Goal: Task Accomplishment & Management: Use online tool/utility

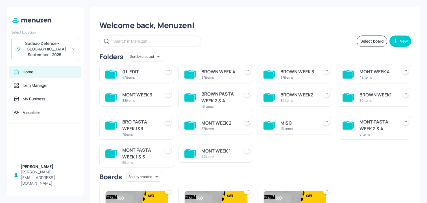
click at [204, 54] on div "Folders Sort by created id ​" at bounding box center [255, 57] width 312 height 10
click at [343, 173] on div "Boards Sort by created id ​" at bounding box center [255, 177] width 312 height 10
click at [201, 155] on div "44 items" at bounding box center [219, 157] width 36 height 5
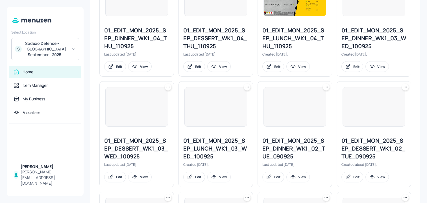
scroll to position [659, 0]
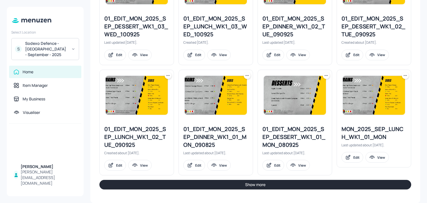
click at [194, 184] on button "Show more" at bounding box center [255, 185] width 312 height 10
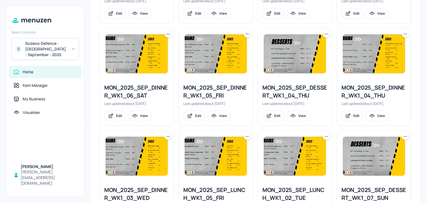
scroll to position [1077, 0]
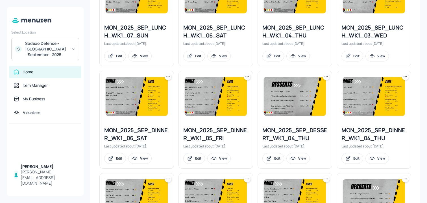
click at [405, 78] on icon at bounding box center [406, 77] width 6 height 6
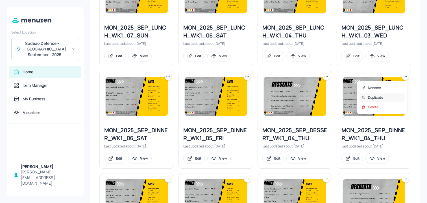
click at [384, 99] on div "Duplicate" at bounding box center [382, 98] width 45 height 10
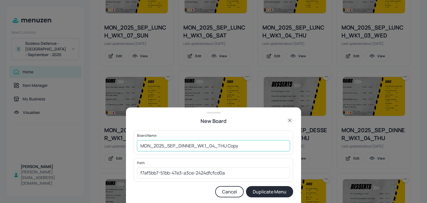
click at [138, 145] on input "MON_2025_SEP_DINNER_WK1_04_THU Copy" at bounding box center [213, 145] width 153 height 11
click at [248, 144] on input "01ED_MON_2025_SEP_DINNER_WK1_04_THU Copy" at bounding box center [213, 145] width 153 height 11
type input "01ED_MON_2025_SEP_DINNER_WK1_04_THU_091025"
click at [246, 186] on button "Duplicate Menu" at bounding box center [269, 191] width 47 height 11
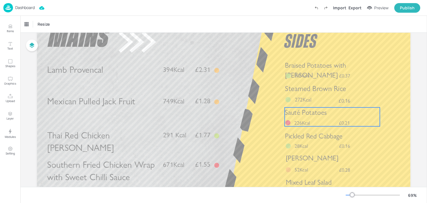
scroll to position [41, 0]
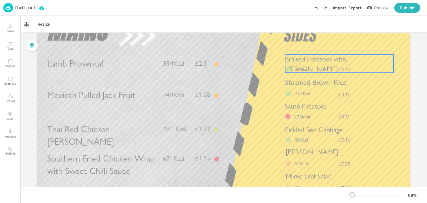
click at [332, 61] on span "Braised Potatoes with [PERSON_NAME]" at bounding box center [315, 64] width 61 height 18
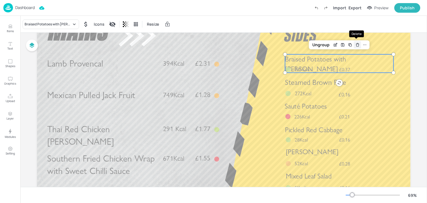
click at [357, 43] on icon "Delete" at bounding box center [357, 45] width 4 height 5
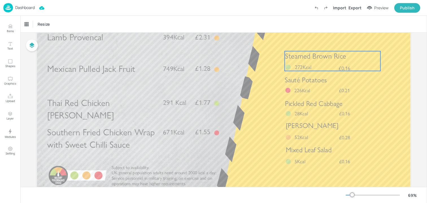
scroll to position [71, 0]
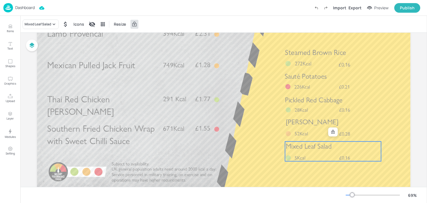
click at [316, 143] on span "Mixed Leaf Salad" at bounding box center [309, 146] width 46 height 8
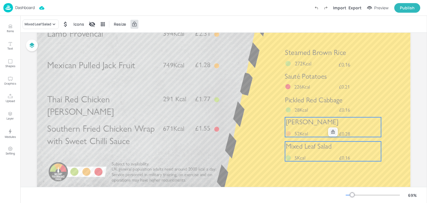
click at [331, 131] on icon at bounding box center [332, 132] width 3 height 4
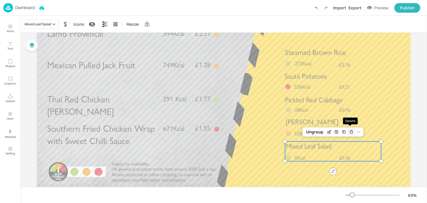
click at [353, 131] on div "Delete" at bounding box center [351, 132] width 7 height 7
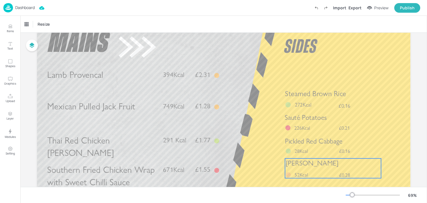
scroll to position [18, 0]
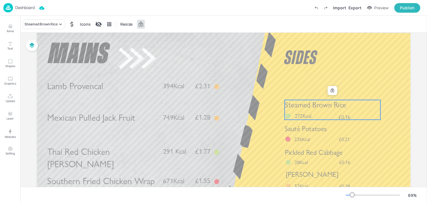
click at [335, 112] on div "Steamed Brown Rice £0.16 272Kcal" at bounding box center [332, 110] width 95 height 20
click at [329, 90] on div at bounding box center [332, 90] width 7 height 7
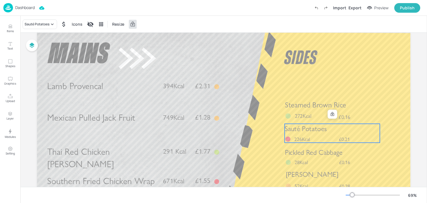
click at [315, 133] on span "Sauté Potatoes" at bounding box center [306, 129] width 42 height 8
click at [331, 115] on icon at bounding box center [332, 114] width 5 height 5
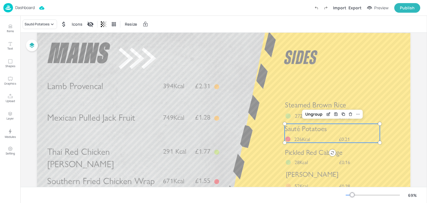
click at [314, 156] on span "Pickled Red Cabbage" at bounding box center [314, 152] width 58 height 8
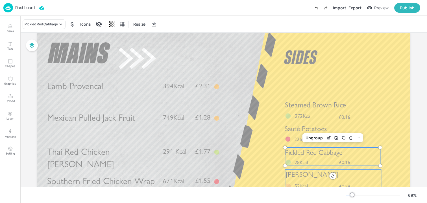
click at [309, 173] on span "[PERSON_NAME]" at bounding box center [312, 175] width 53 height 8
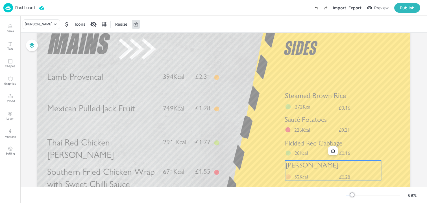
scroll to position [41, 0]
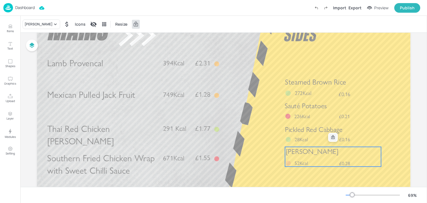
click at [330, 141] on div at bounding box center [332, 137] width 7 height 7
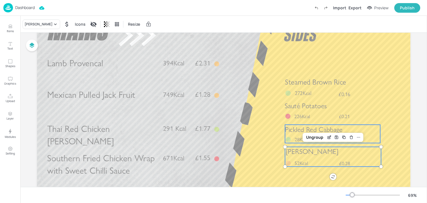
click at [296, 134] on span "Pickled Red Cabbage" at bounding box center [314, 129] width 58 height 8
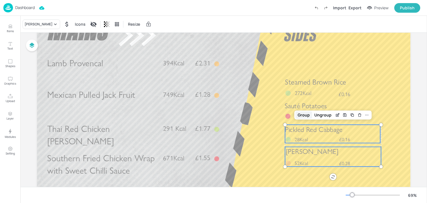
click at [296, 115] on div "Group" at bounding box center [303, 115] width 17 height 7
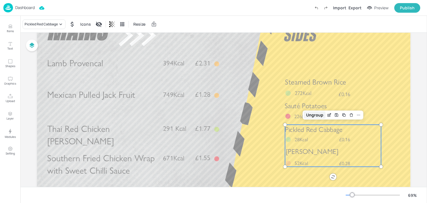
click at [309, 114] on div "Ungroup" at bounding box center [315, 115] width 22 height 7
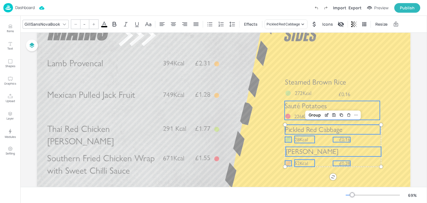
click at [293, 110] on span "Sauté Potatoes" at bounding box center [306, 106] width 42 height 8
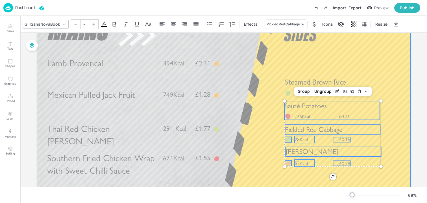
click at [293, 93] on div "Steamed Brown Rice £0.16 272Kcal" at bounding box center [332, 87] width 95 height 20
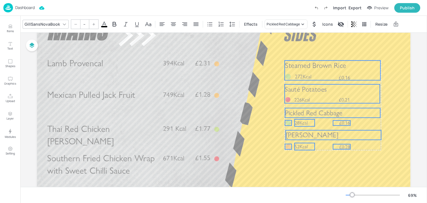
drag, startPoint x: 289, startPoint y: 86, endPoint x: 289, endPoint y: 69, distance: 16.7
click at [289, 69] on span "Steamed Brown Rice" at bounding box center [315, 65] width 61 height 9
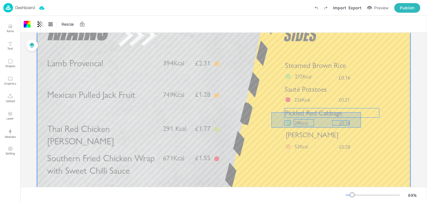
drag, startPoint x: 271, startPoint y: 112, endPoint x: 364, endPoint y: 129, distance: 93.9
click at [364, 129] on div at bounding box center [223, 115] width 373 height 210
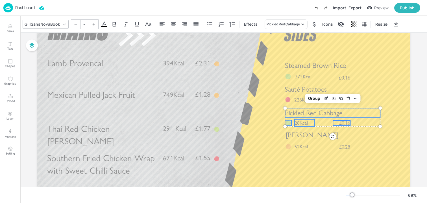
click at [305, 97] on div "Group" at bounding box center [333, 98] width 56 height 9
click at [309, 100] on div "Group" at bounding box center [314, 98] width 17 height 7
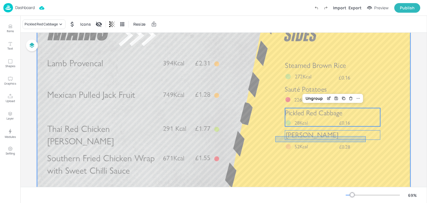
drag, startPoint x: 275, startPoint y: 136, endPoint x: 371, endPoint y: 150, distance: 96.4
click at [371, 150] on div at bounding box center [223, 115] width 373 height 210
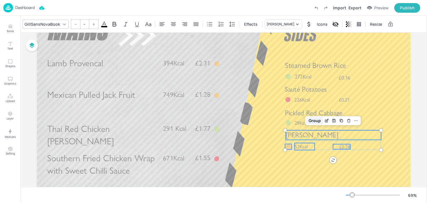
click at [312, 120] on div "Group" at bounding box center [314, 120] width 17 height 7
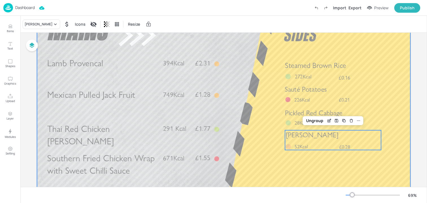
click at [259, 137] on div at bounding box center [223, 115] width 373 height 210
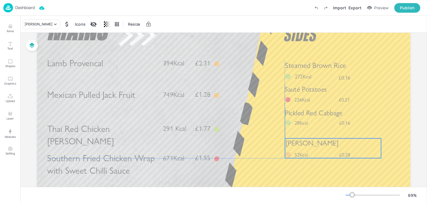
drag, startPoint x: 298, startPoint y: 138, endPoint x: 298, endPoint y: 145, distance: 7.9
click at [298, 145] on span "[PERSON_NAME]" at bounding box center [312, 143] width 53 height 8
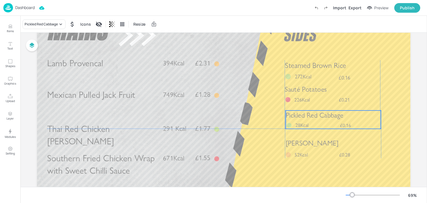
click at [295, 116] on span "Pickled Red Cabbage" at bounding box center [315, 115] width 58 height 8
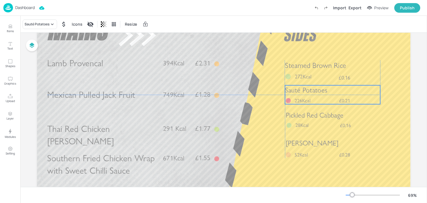
click at [288, 92] on span "Sauté Potatoes" at bounding box center [306, 90] width 42 height 8
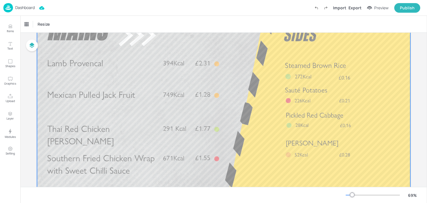
scroll to position [0, 0]
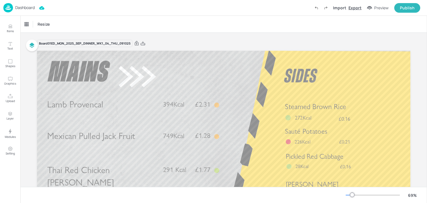
click at [354, 7] on div "Export" at bounding box center [355, 8] width 13 height 6
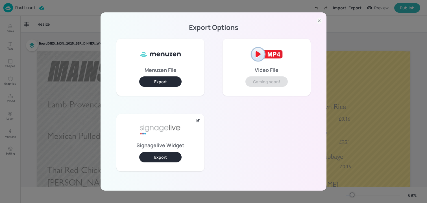
click at [161, 160] on button "Export" at bounding box center [160, 157] width 42 height 10
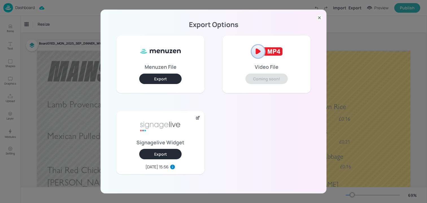
click at [76, 46] on div "Export Options Menuzen File Export Video File Coming soon! Signagelive Widget E…" at bounding box center [213, 101] width 427 height 203
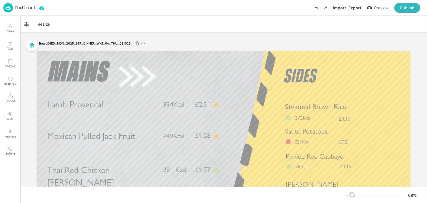
click at [16, 7] on p "Dashboard" at bounding box center [24, 8] width 19 height 4
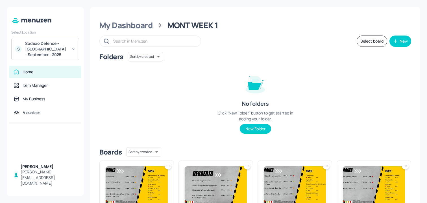
click at [147, 25] on div "My Dashboard" at bounding box center [125, 25] width 53 height 10
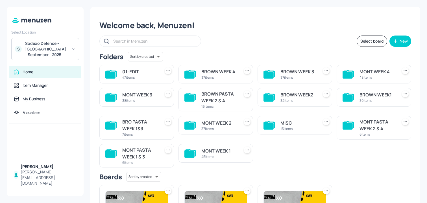
click at [216, 76] on div "37 items" at bounding box center [219, 77] width 36 height 5
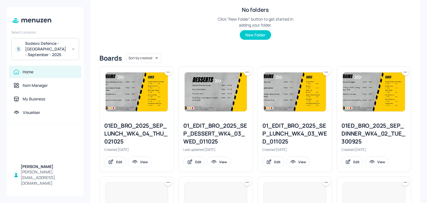
scroll to position [138, 0]
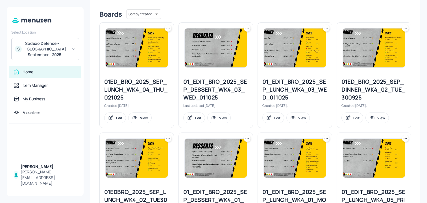
click at [167, 30] on icon at bounding box center [168, 28] width 6 height 6
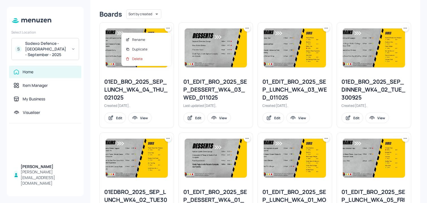
click at [179, 9] on div at bounding box center [213, 101] width 427 height 203
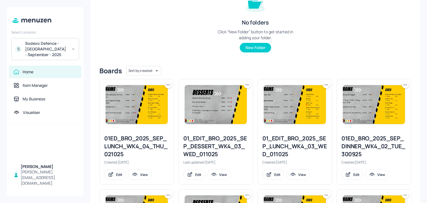
scroll to position [0, 0]
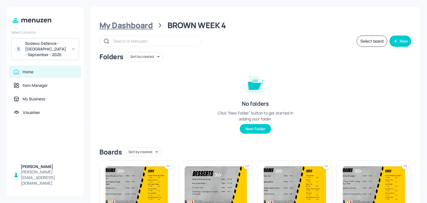
click at [134, 26] on div "My Dashboard" at bounding box center [125, 25] width 53 height 10
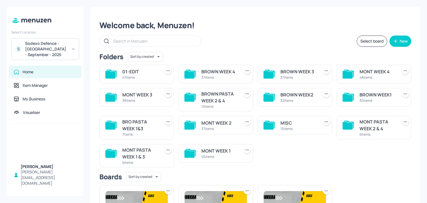
click at [227, 43] on div "Select board New" at bounding box center [255, 41] width 312 height 11
